Goal: Transaction & Acquisition: Purchase product/service

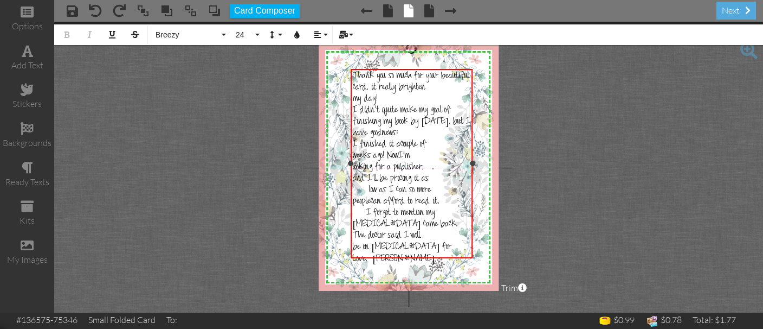
click at [354, 213] on span at bounding box center [360, 213] width 14 height 11
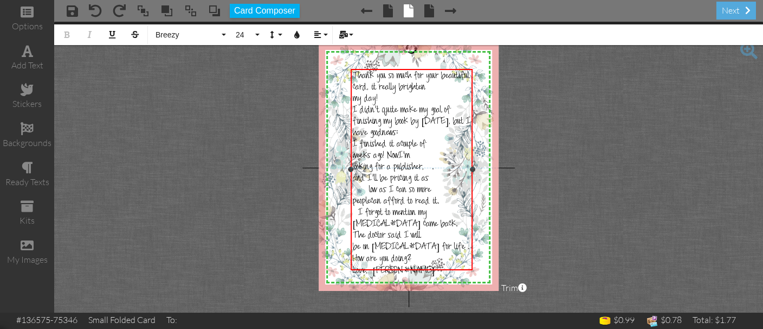
click at [458, 87] on div "Thank you so much for your beautiful card, it really brighten" at bounding box center [412, 82] width 118 height 23
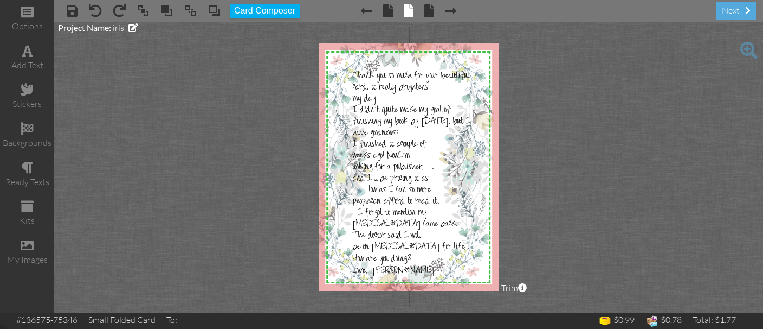
click at [567, 110] on project-studio-wrapper "X X X X X X X X X X X X X X X X X X X X X X X X X X X X X X X X X X X X X X X X…" at bounding box center [408, 167] width 709 height 291
click at [718, 16] on div "next" at bounding box center [737, 11] width 40 height 18
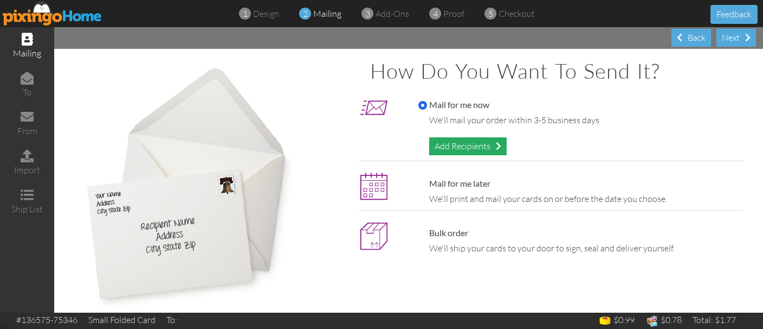
click at [466, 144] on div "Add Recipients" at bounding box center [468, 146] width 78 height 18
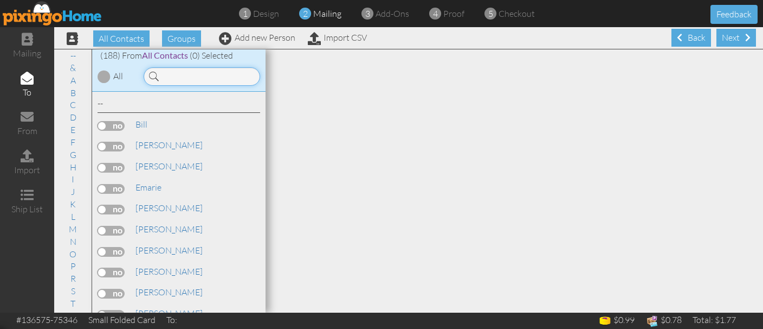
click at [229, 76] on input at bounding box center [202, 76] width 117 height 18
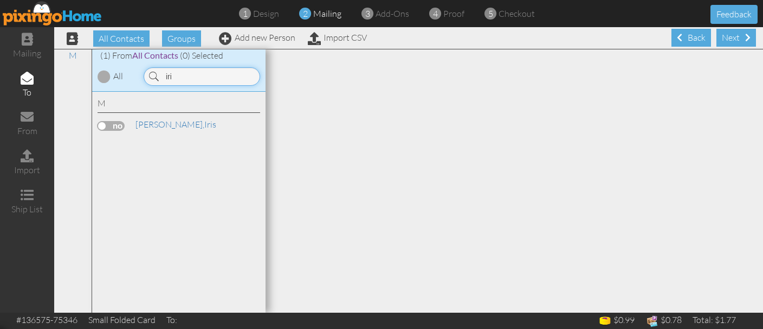
type input "iri"
click at [117, 121] on label at bounding box center [111, 126] width 27 height 10
click at [0, 0] on input "checkbox" at bounding box center [0, 0] width 0 height 0
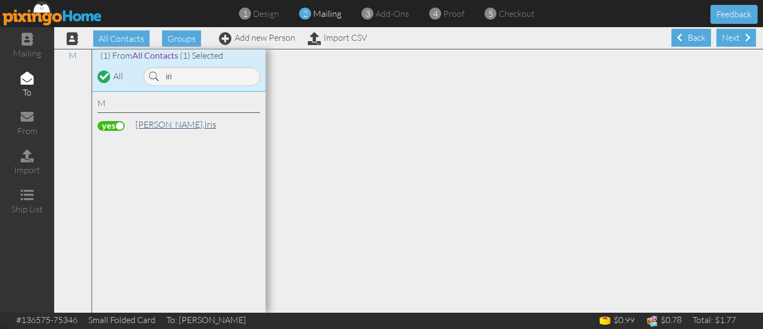
click at [141, 124] on span "[PERSON_NAME]," at bounding box center [170, 124] width 69 height 11
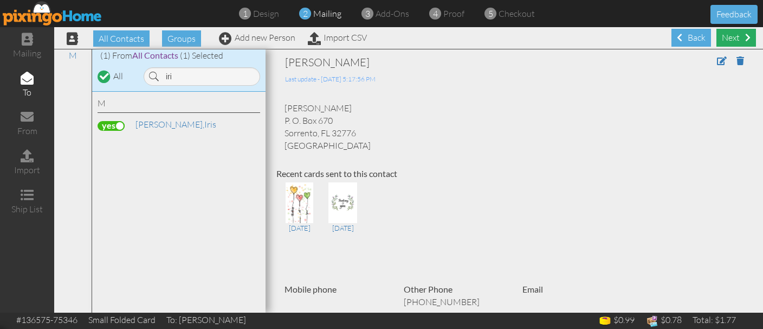
click at [722, 35] on div "Next" at bounding box center [737, 38] width 40 height 18
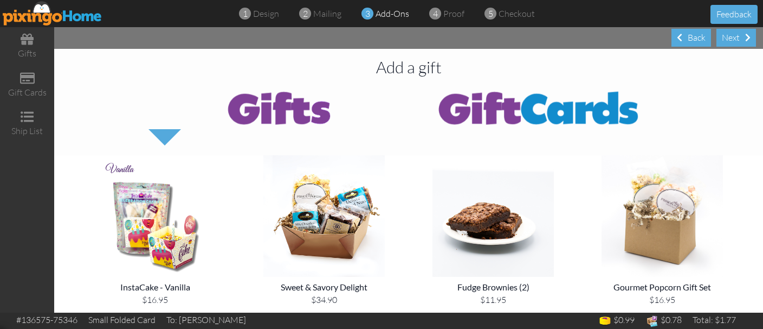
click at [722, 35] on div "Next" at bounding box center [737, 38] width 40 height 18
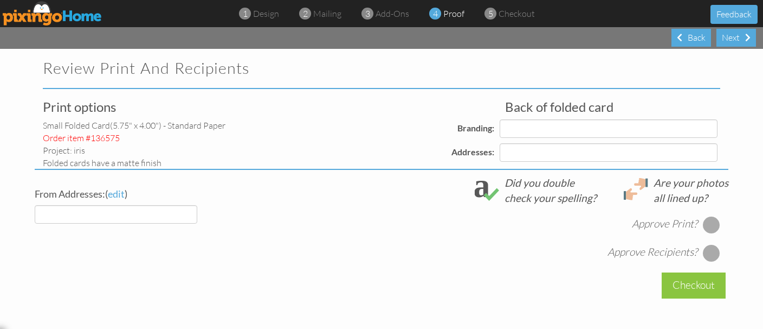
select select "object:3047"
select select "object:3050"
select select "object:3053"
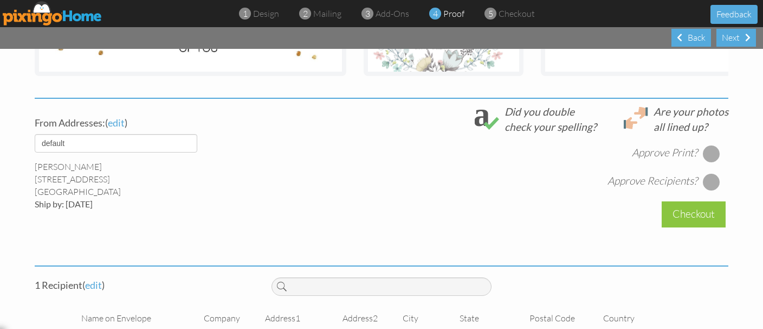
scroll to position [397, 0]
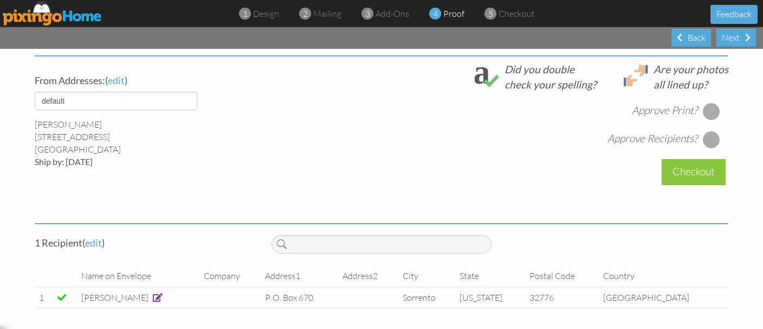
click at [706, 112] on div at bounding box center [711, 110] width 17 height 17
click at [715, 138] on div at bounding box center [711, 139] width 17 height 17
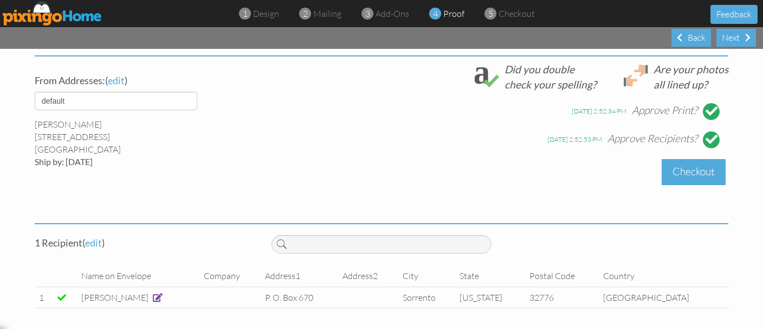
click at [666, 165] on div "Checkout" at bounding box center [694, 171] width 64 height 25
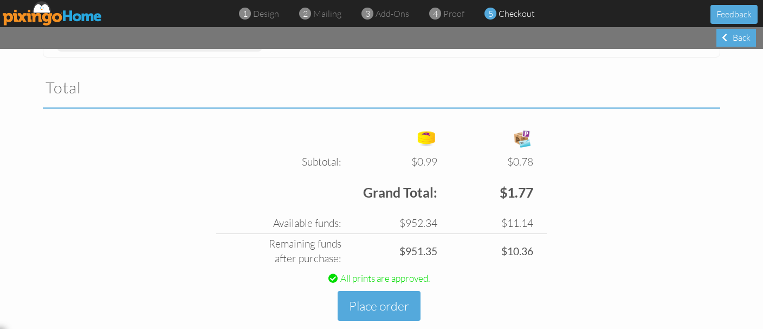
scroll to position [358, 0]
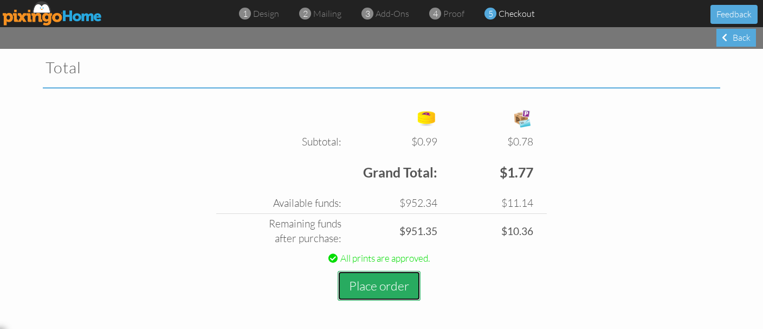
click at [383, 289] on button "Place order" at bounding box center [379, 286] width 83 height 30
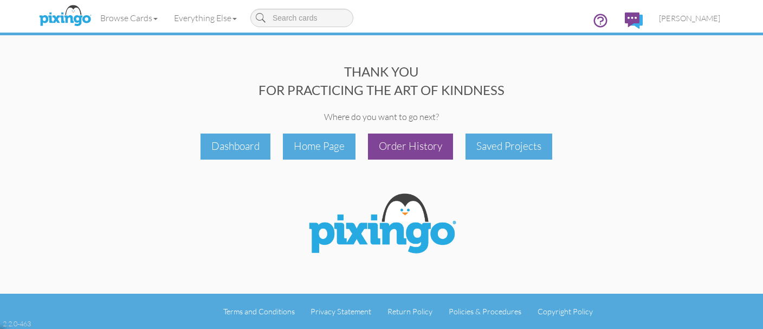
click at [383, 151] on div "Order History" at bounding box center [410, 145] width 85 height 25
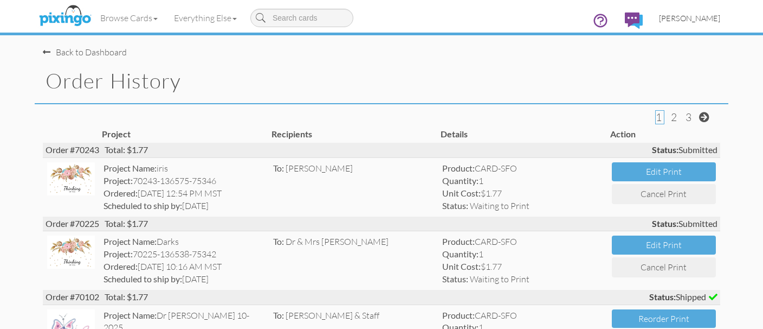
click at [670, 22] on span "[PERSON_NAME]" at bounding box center [689, 18] width 61 height 9
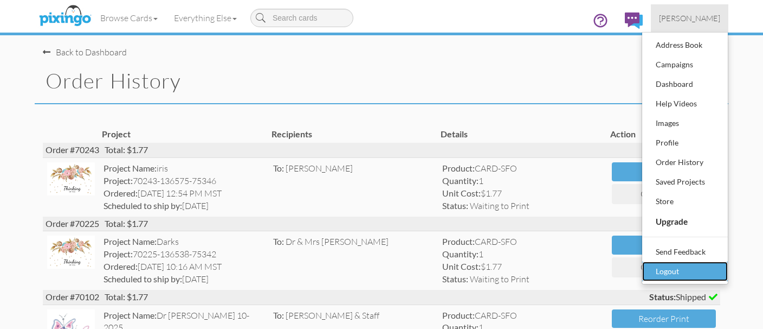
click at [658, 267] on div "Logout" at bounding box center [685, 271] width 64 height 16
